Goal: Task Accomplishment & Management: Manage account settings

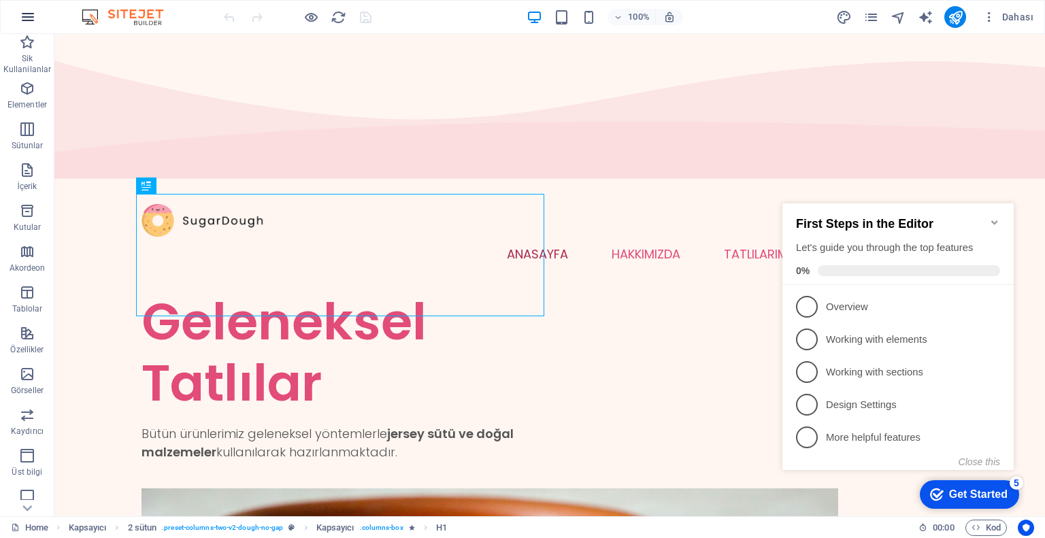
click at [28, 13] on icon "button" at bounding box center [28, 17] width 16 height 16
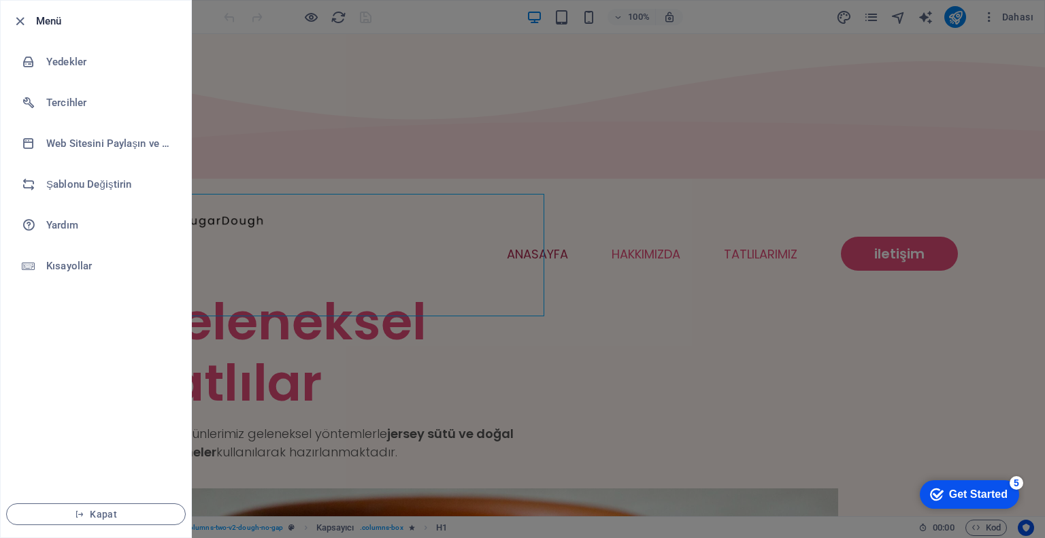
click at [711, 63] on div at bounding box center [522, 269] width 1045 height 538
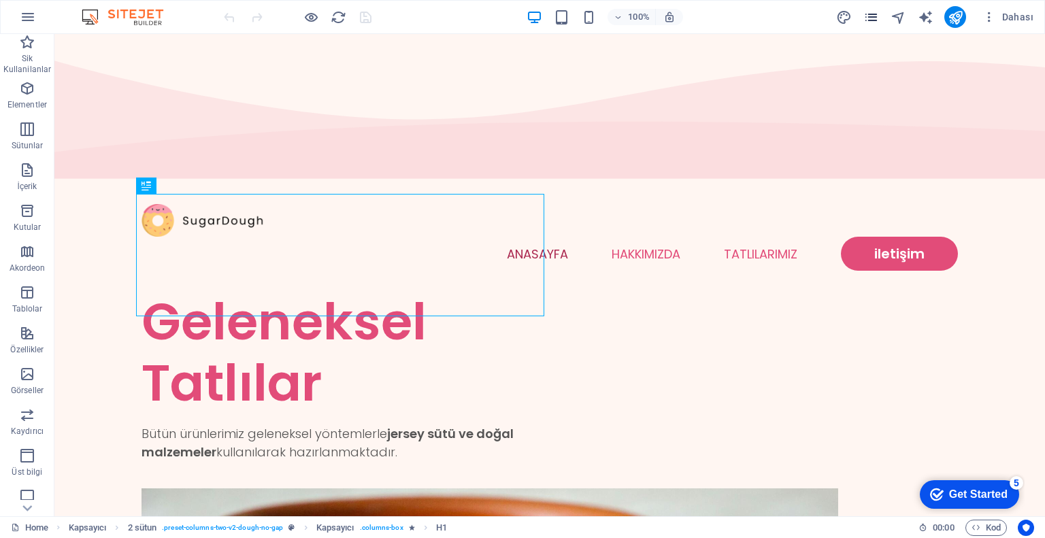
click at [870, 12] on icon "pages" at bounding box center [871, 18] width 16 height 16
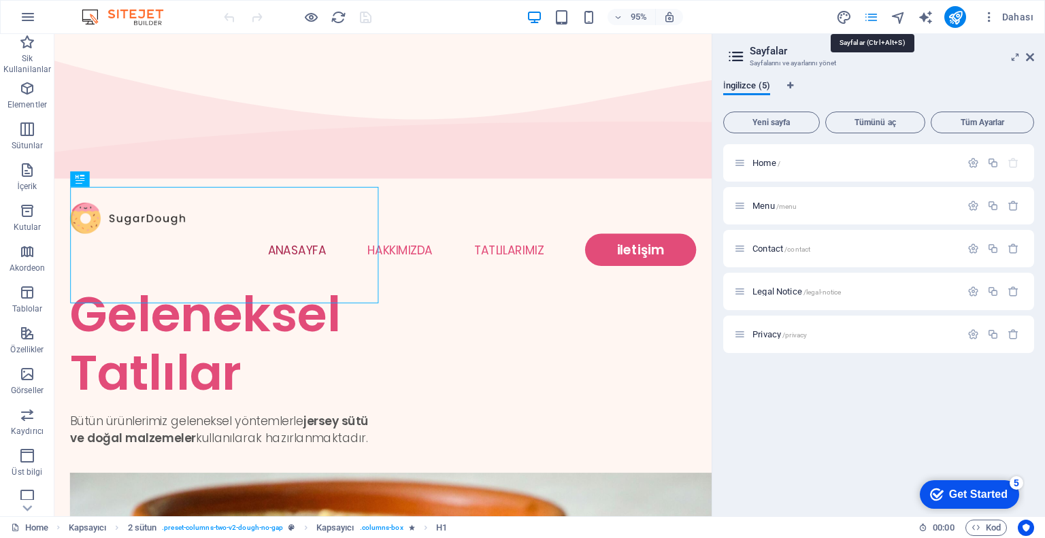
click at [870, 12] on icon "pages" at bounding box center [871, 18] width 16 height 16
click at [1016, 16] on span "Dahası" at bounding box center [1007, 17] width 51 height 14
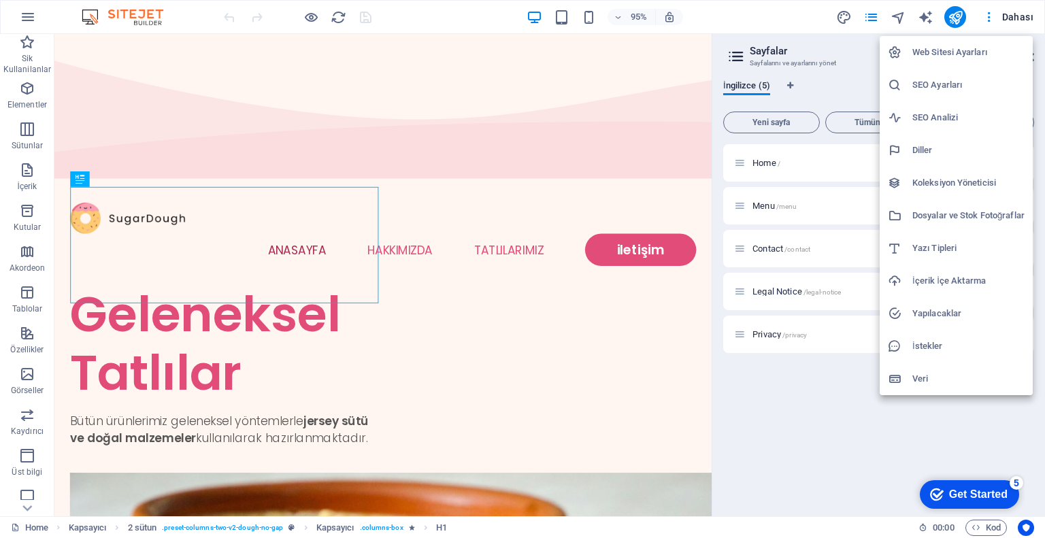
click at [988, 24] on div at bounding box center [522, 269] width 1045 height 538
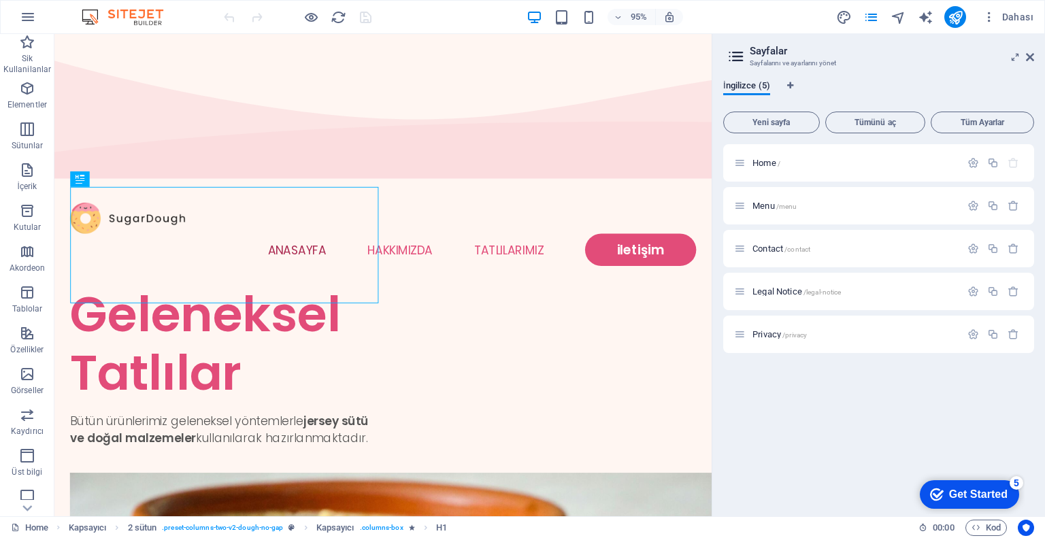
click at [988, 24] on button "Dahası" at bounding box center [1008, 17] width 62 height 22
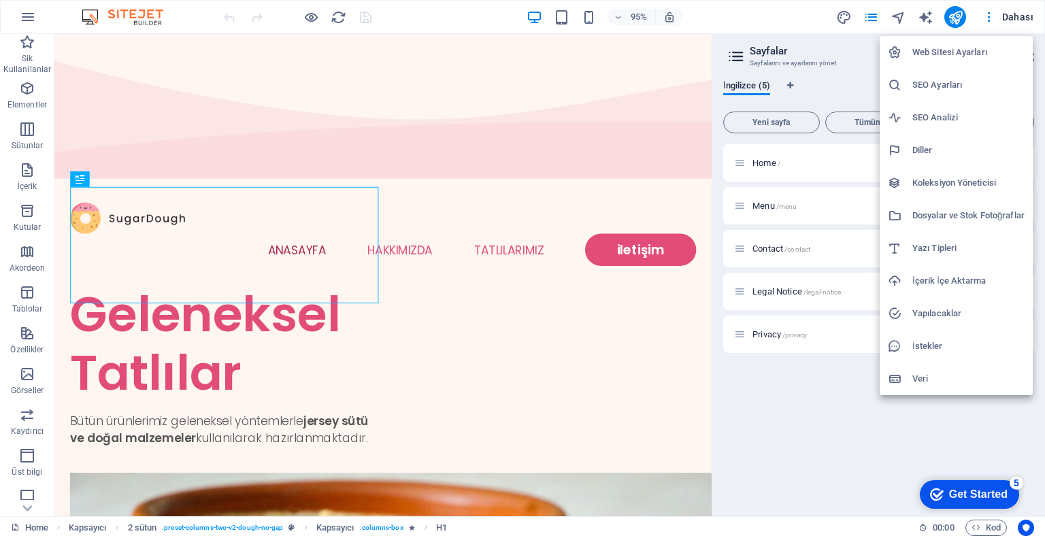
click at [956, 52] on h6 "Web Sitesi Ayarları" at bounding box center [968, 52] width 112 height 16
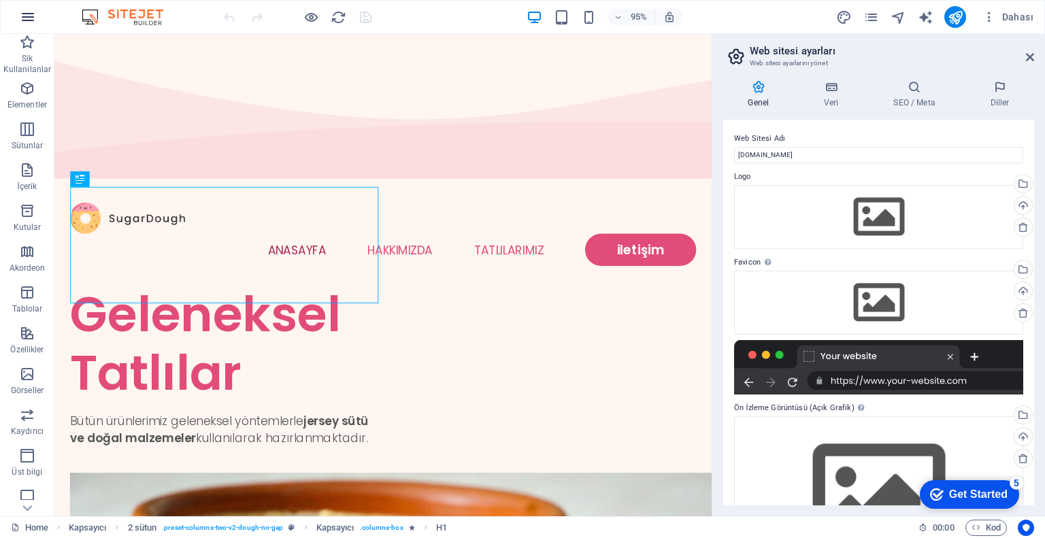
click at [33, 29] on button "button" at bounding box center [28, 17] width 33 height 33
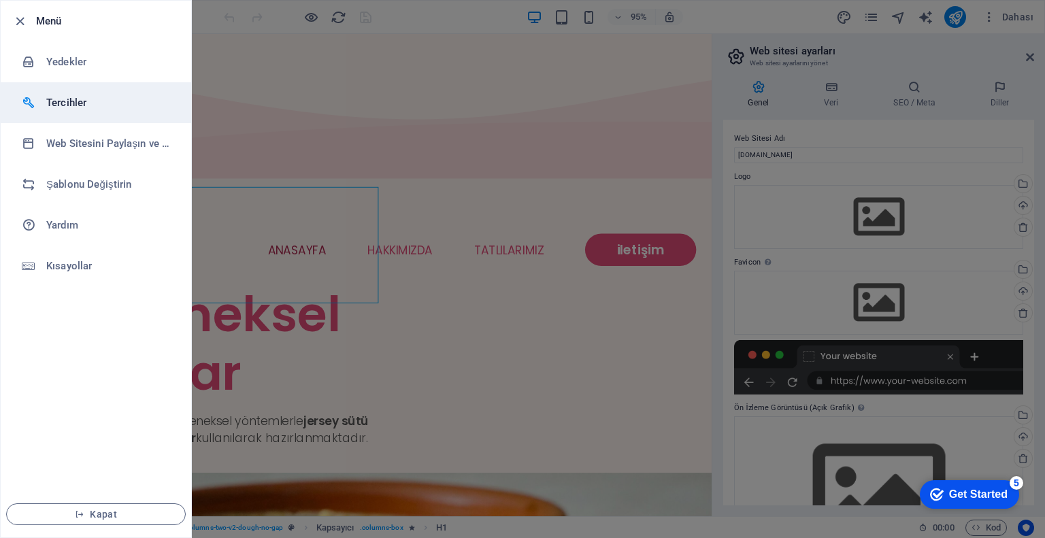
click at [95, 103] on h6 "Tercihler" at bounding box center [109, 103] width 126 height 16
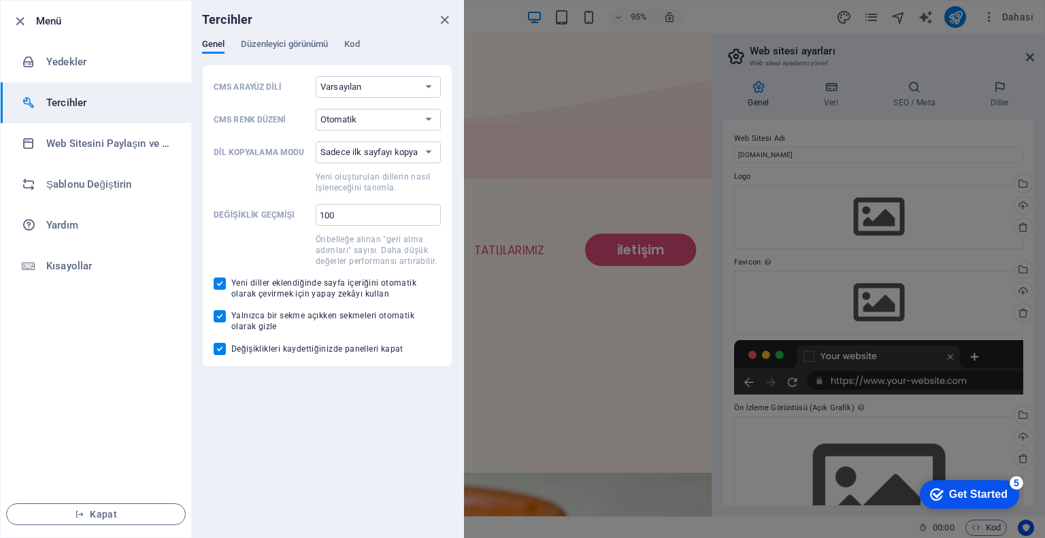
click at [643, 293] on div at bounding box center [522, 269] width 1045 height 538
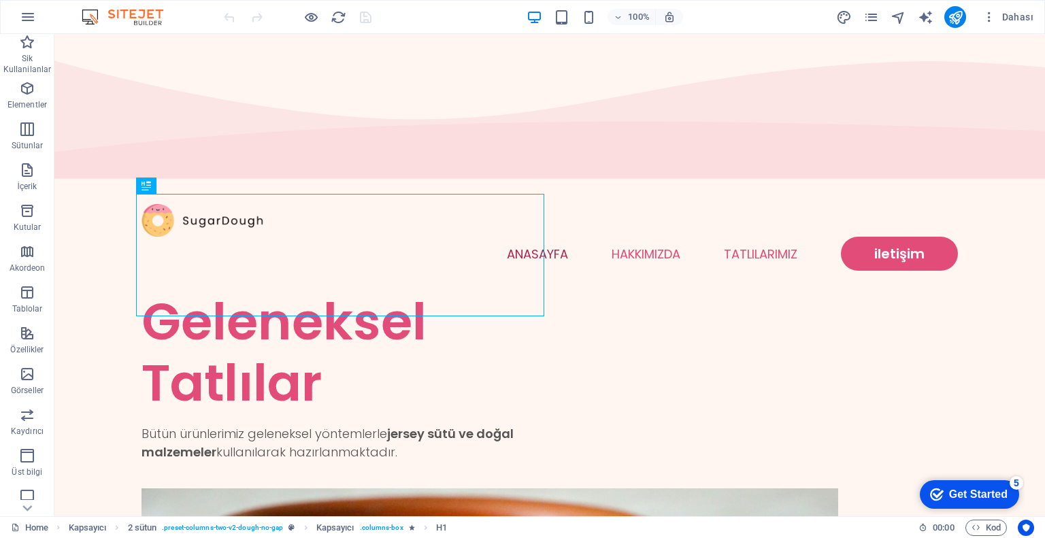
click at [1001, 496] on div "Get Started" at bounding box center [978, 494] width 58 height 12
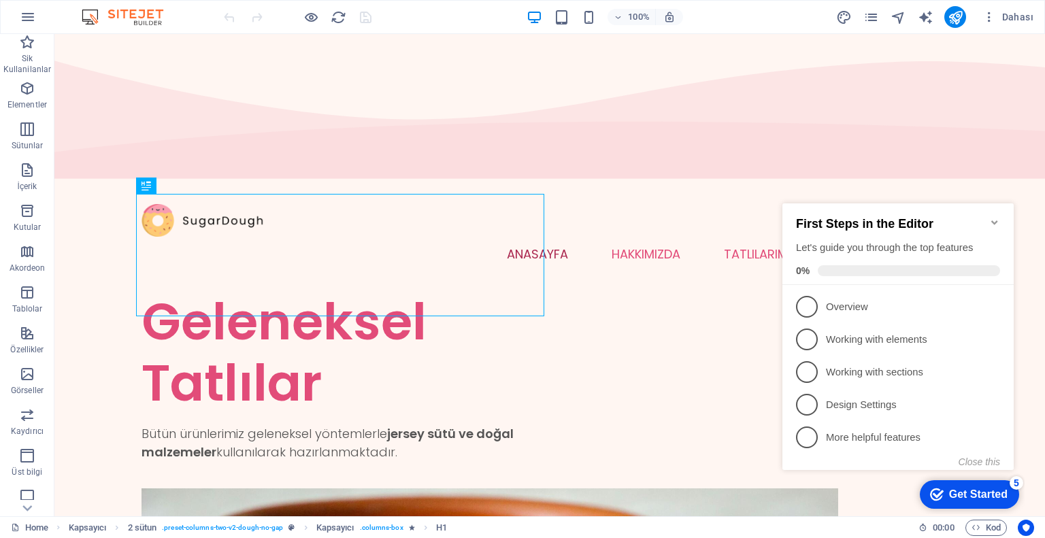
click at [1001, 496] on div "Get Started" at bounding box center [978, 494] width 58 height 12
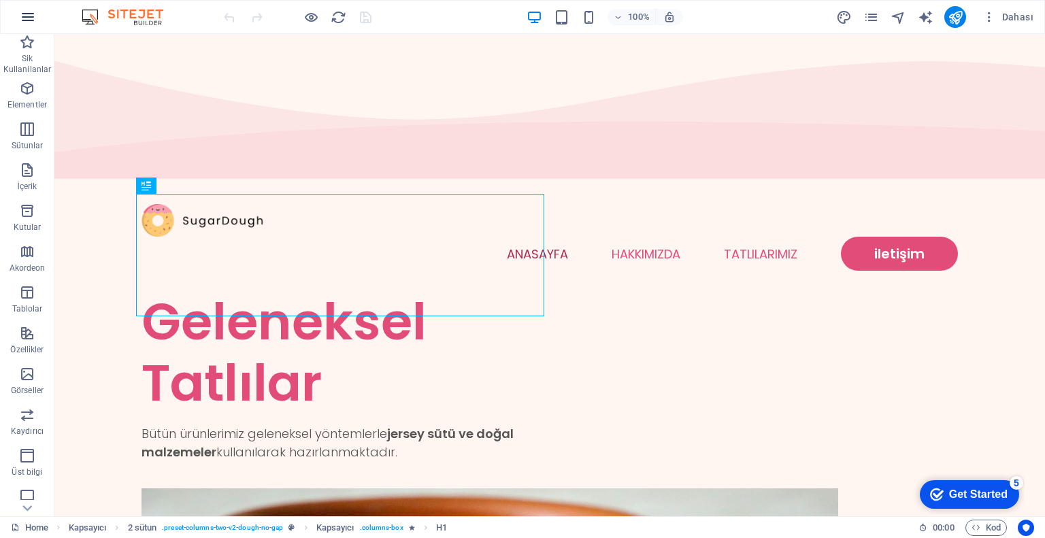
click at [28, 13] on icon "button" at bounding box center [28, 17] width 16 height 16
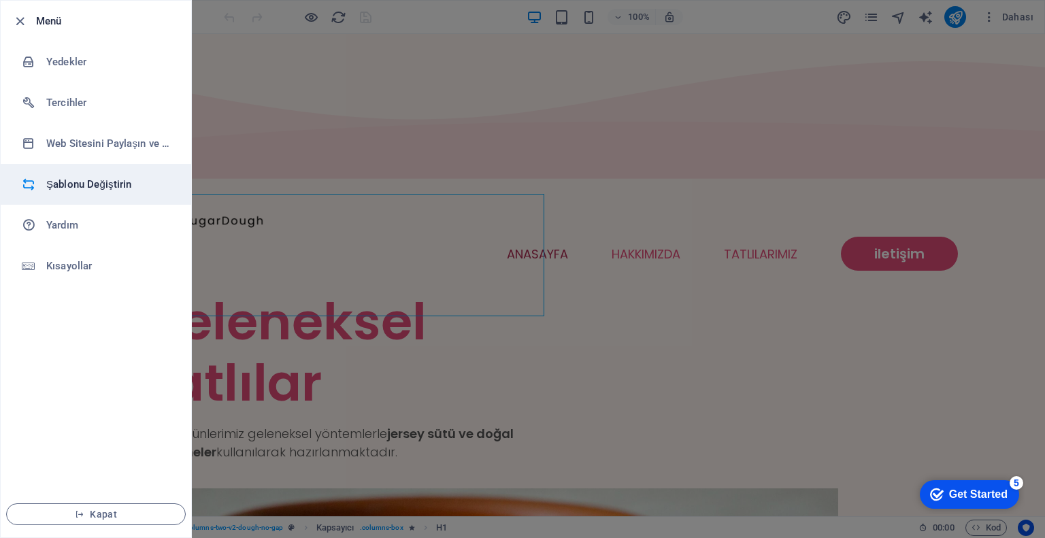
click at [103, 186] on h6 "Şablonu Değiştirin" at bounding box center [109, 184] width 126 height 16
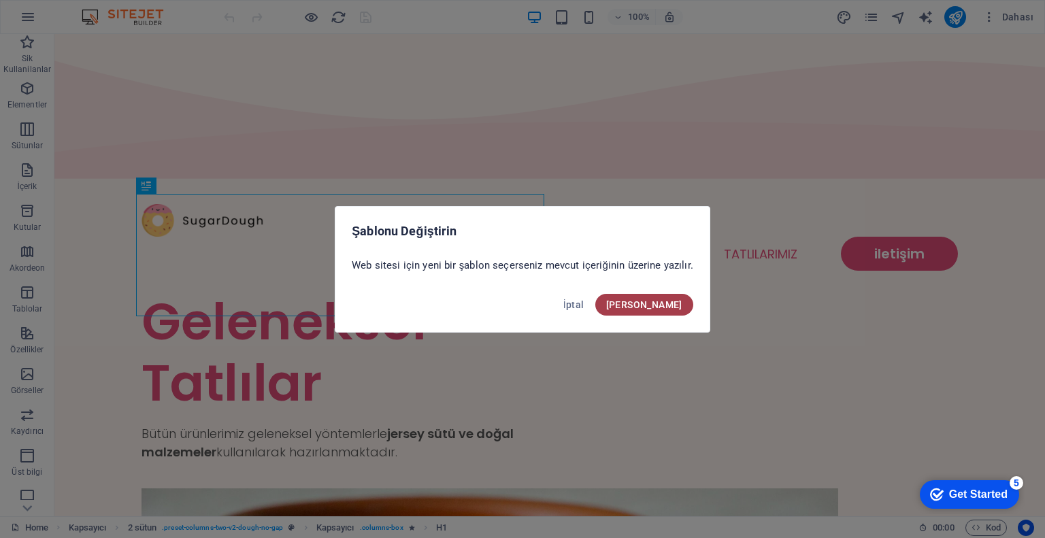
click at [656, 301] on span "[PERSON_NAME]" at bounding box center [644, 304] width 76 height 11
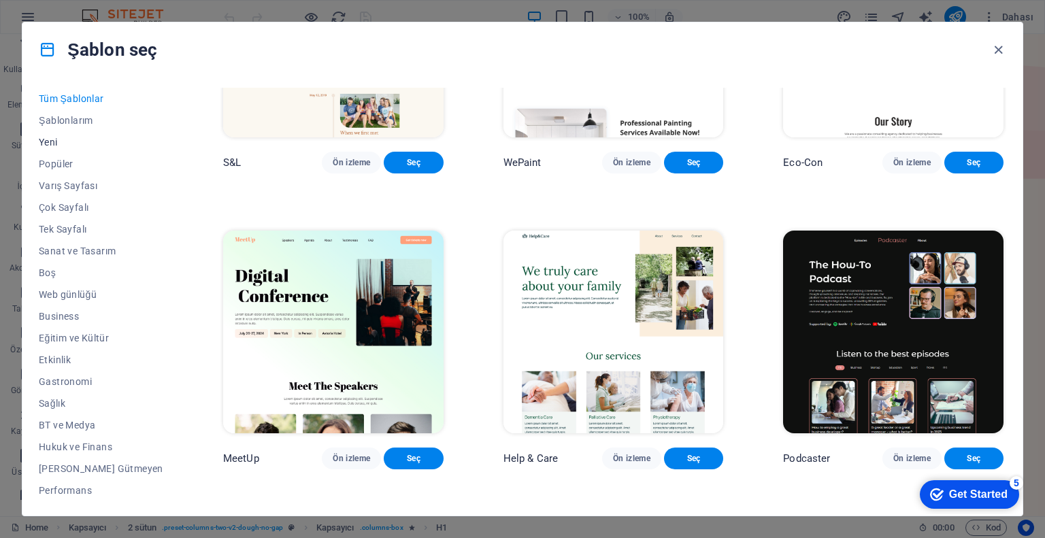
click at [65, 142] on span "Yeni" at bounding box center [101, 142] width 124 height 11
click at [49, 141] on span "Yeni" at bounding box center [101, 142] width 124 height 11
click at [1005, 51] on icon "button" at bounding box center [998, 50] width 16 height 16
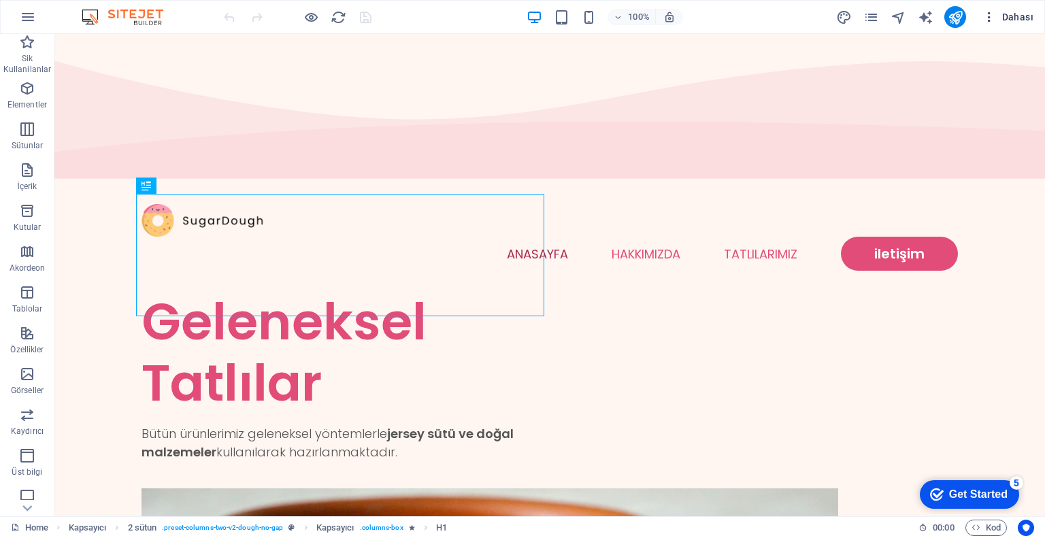
click at [986, 18] on icon "button" at bounding box center [989, 17] width 14 height 14
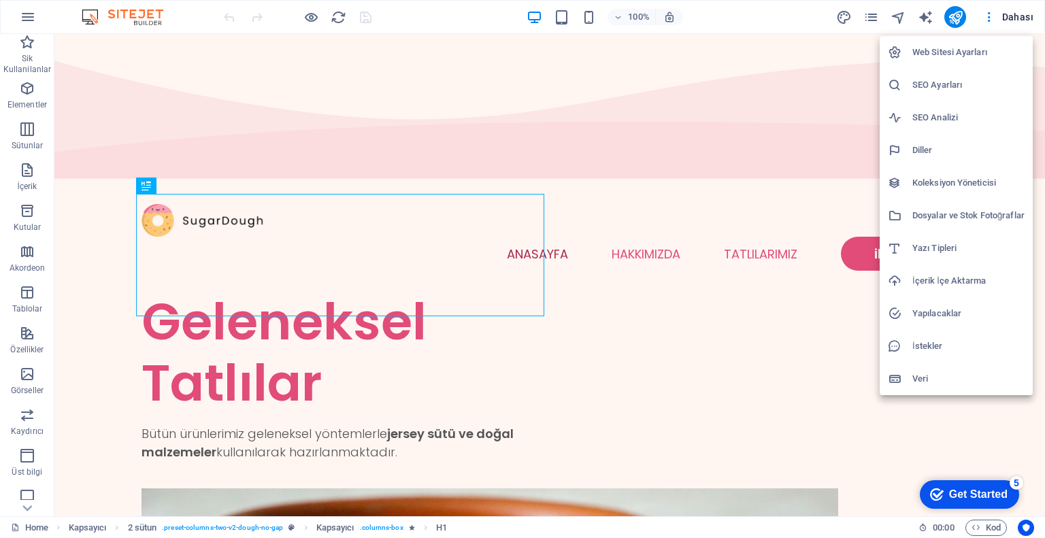
click at [1025, 17] on div at bounding box center [522, 269] width 1045 height 538
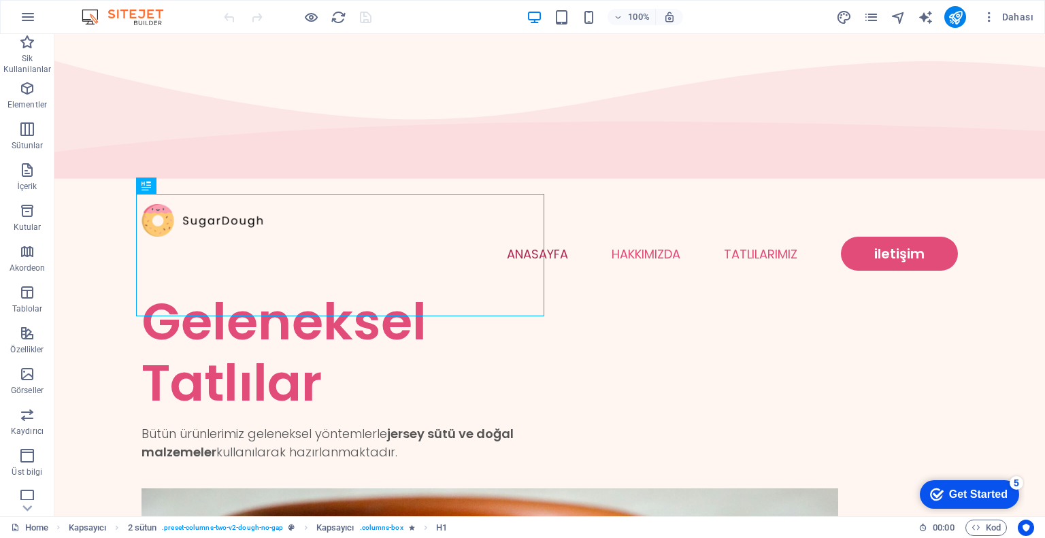
click at [1025, 17] on span "Dahası" at bounding box center [1007, 17] width 51 height 14
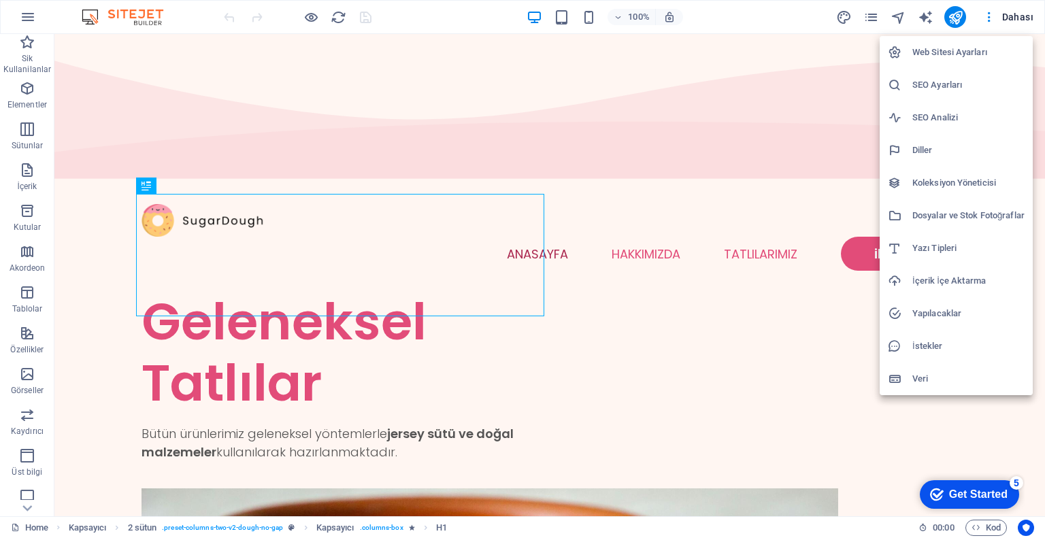
click at [873, 10] on div at bounding box center [522, 269] width 1045 height 538
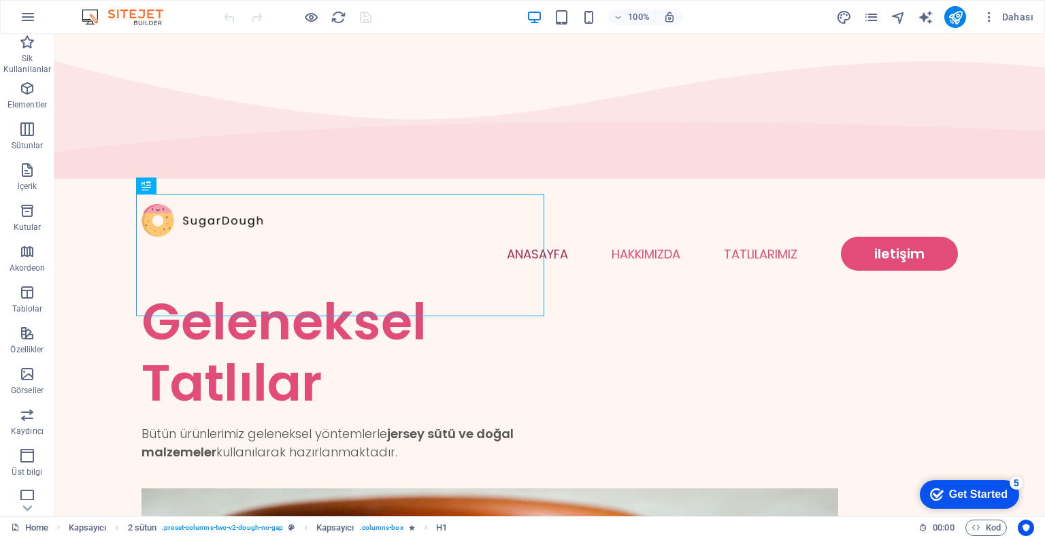
click at [875, 13] on div "Web Sitesi Ayarları SEO Ayarları SEO Analizi Diller Koleksiyon Yöneticisi Dosya…" at bounding box center [522, 273] width 1045 height 530
click at [875, 13] on icon "pages" at bounding box center [871, 18] width 16 height 16
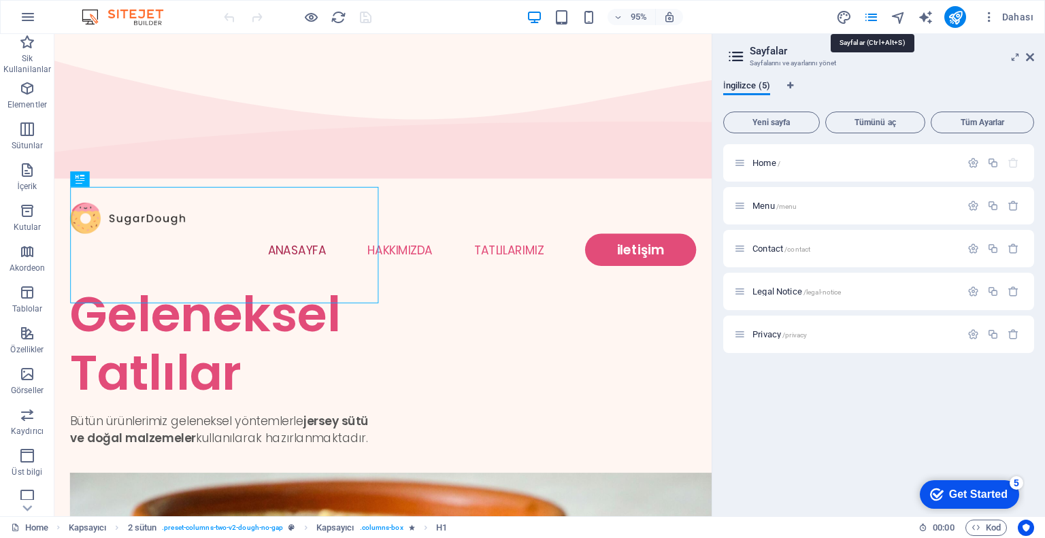
click at [875, 13] on icon "pages" at bounding box center [871, 18] width 16 height 16
click at [845, 16] on icon "design" at bounding box center [844, 18] width 16 height 16
select select "px"
select select "300"
select select "px"
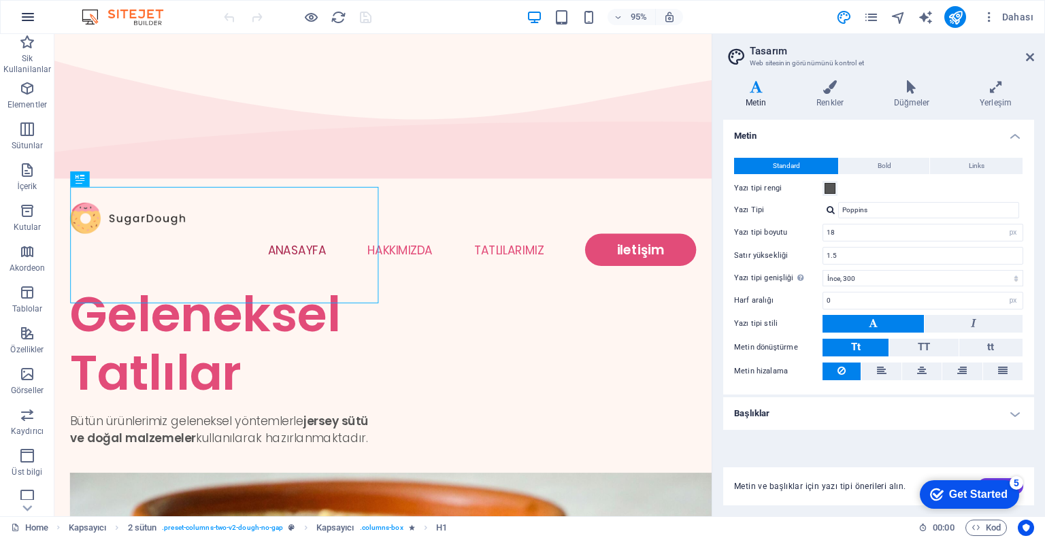
click at [17, 16] on button "button" at bounding box center [28, 17] width 33 height 33
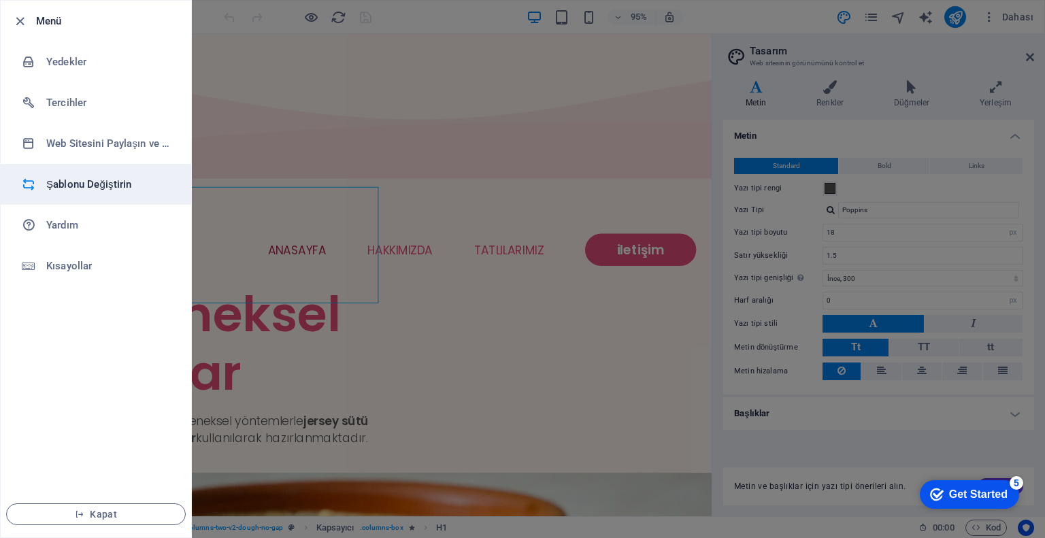
click at [90, 182] on h6 "Şablonu Değiştirin" at bounding box center [109, 184] width 126 height 16
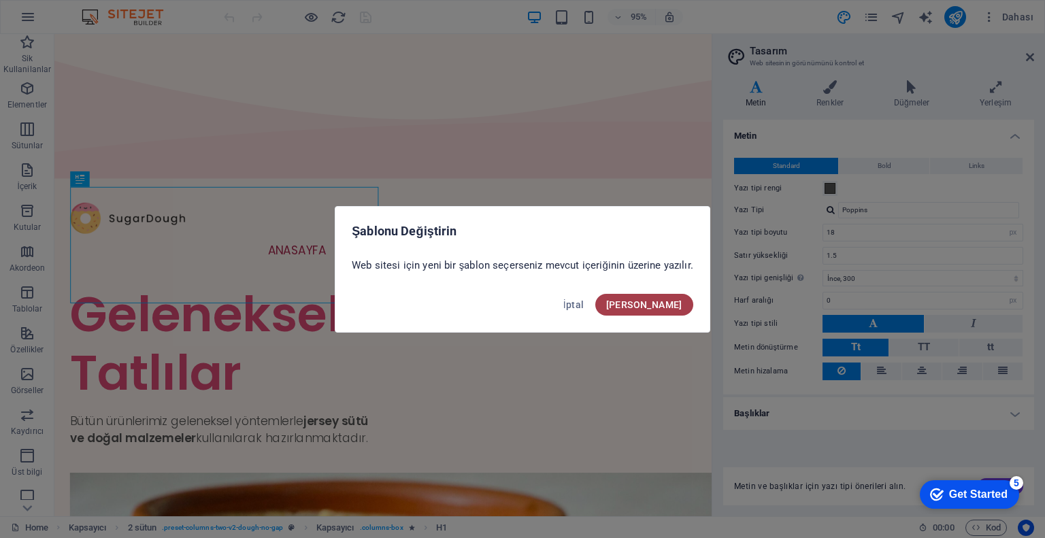
click at [675, 303] on span "[PERSON_NAME]" at bounding box center [644, 304] width 76 height 11
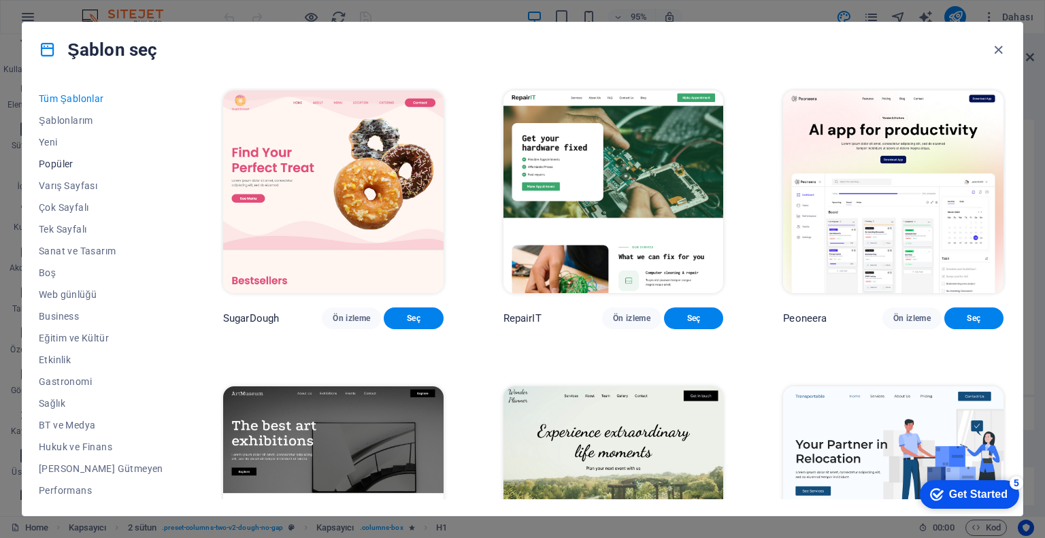
click at [57, 160] on span "Popüler" at bounding box center [101, 163] width 124 height 11
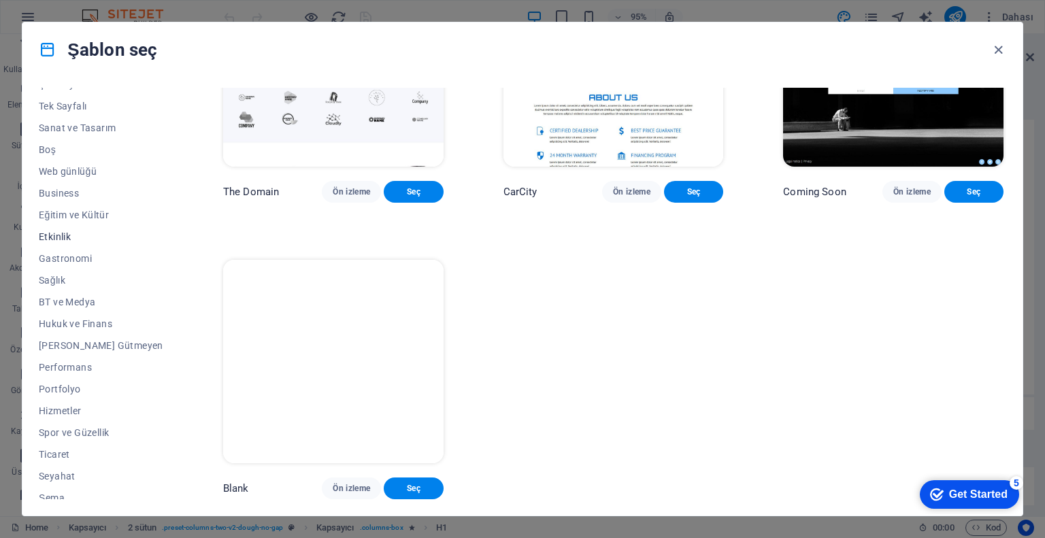
scroll to position [132, 0]
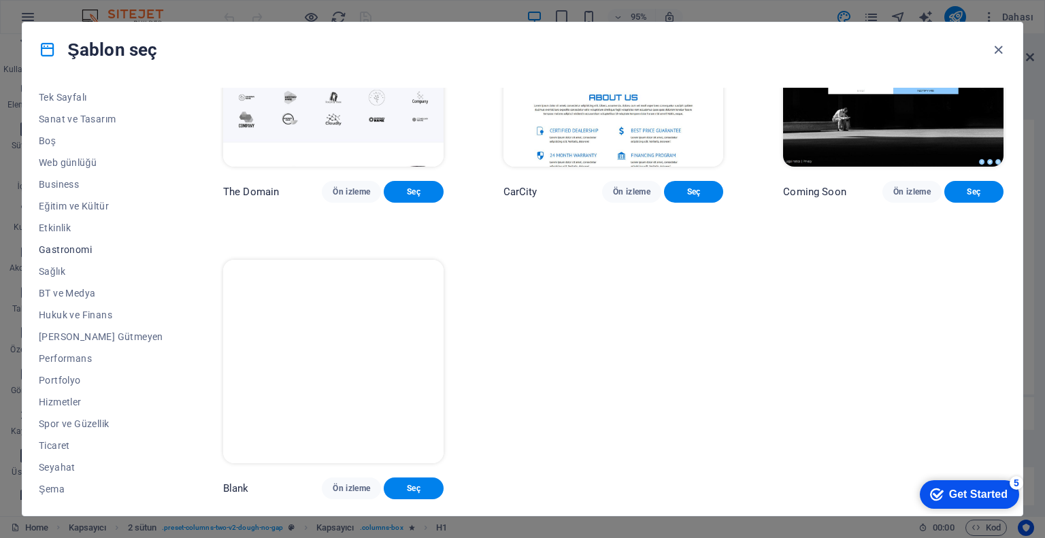
click at [81, 248] on span "Gastronomi" at bounding box center [101, 249] width 124 height 11
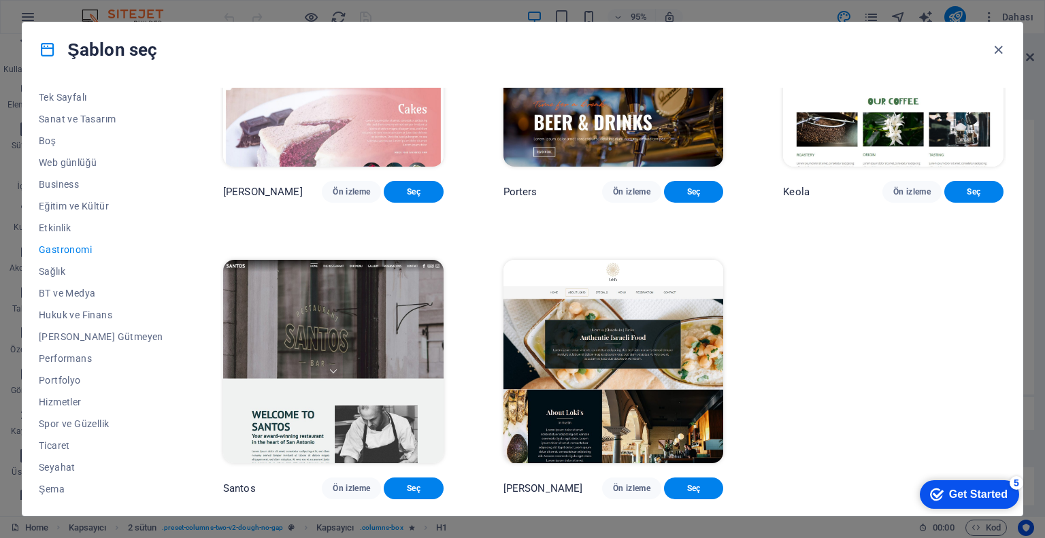
scroll to position [1357, 0]
click at [1004, 48] on icon "button" at bounding box center [998, 50] width 16 height 16
